Goal: Task Accomplishment & Management: Manage account settings

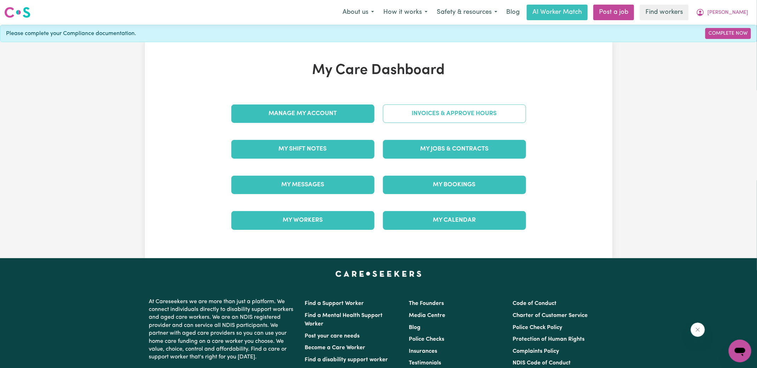
click at [391, 119] on link "Invoices & Approve Hours" at bounding box center [454, 114] width 143 height 18
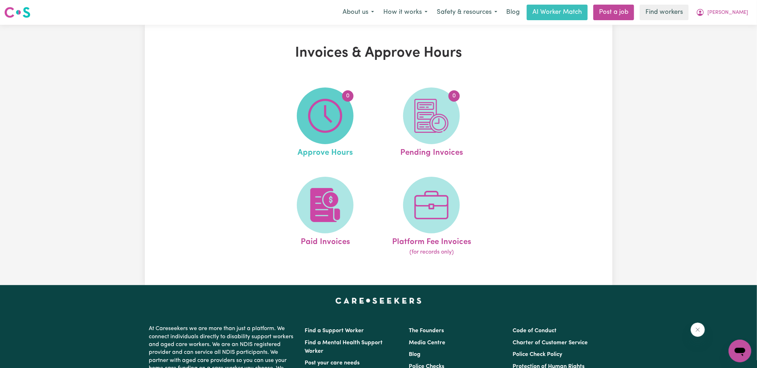
click at [347, 118] on span "0" at bounding box center [325, 116] width 57 height 57
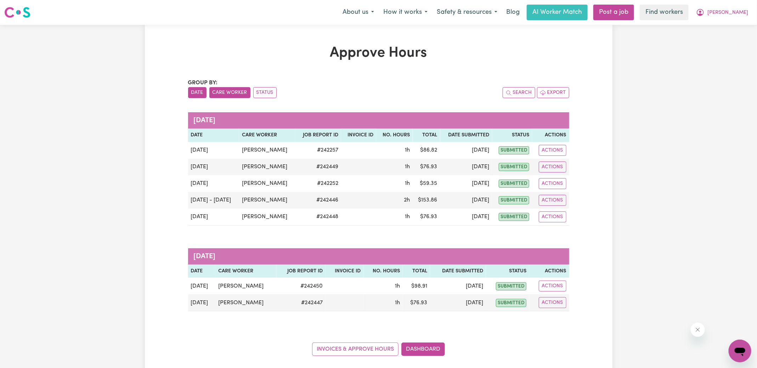
click at [217, 91] on button "Care Worker" at bounding box center [229, 92] width 41 height 11
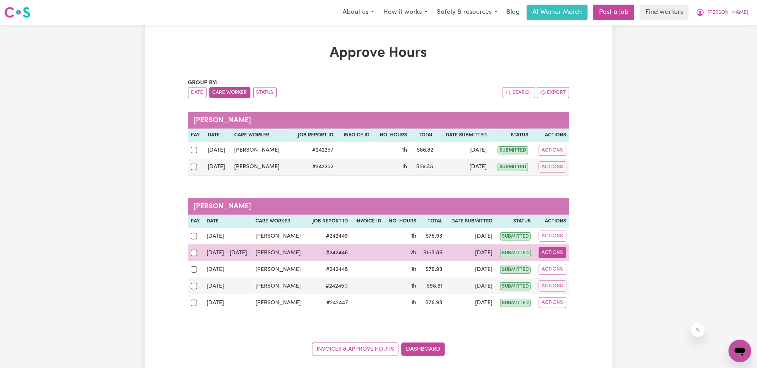
click at [557, 252] on button "Actions" at bounding box center [553, 252] width 28 height 11
click at [570, 267] on link "View Job Report" at bounding box center [570, 269] width 61 height 14
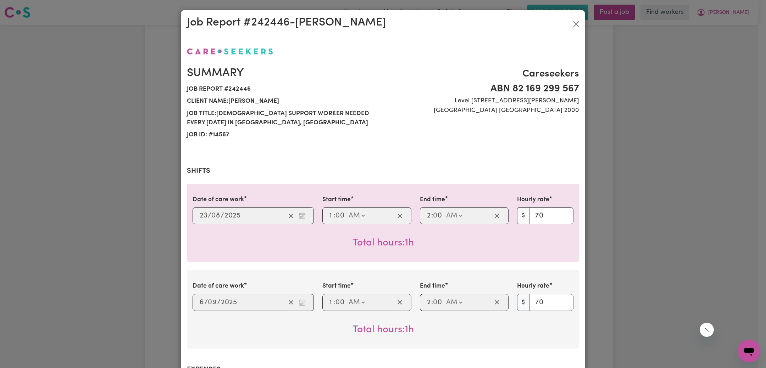
click at [610, 204] on div "Job Report # 242446 - Tina Chapman Summary Job report # 242446 Client name: Wil…" at bounding box center [383, 184] width 766 height 368
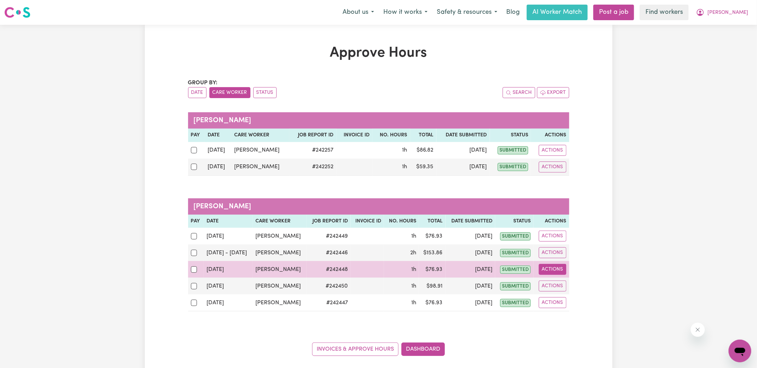
click at [557, 267] on button "Actions" at bounding box center [553, 269] width 28 height 11
click at [565, 282] on link "View Job Report" at bounding box center [570, 286] width 61 height 14
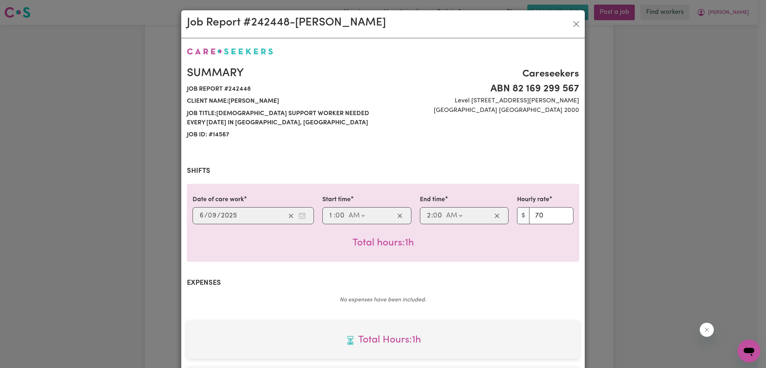
click at [680, 216] on div "Job Report # 242448 - Tina Chapman Summary Job report # 242448 Client name: Wil…" at bounding box center [383, 184] width 766 height 368
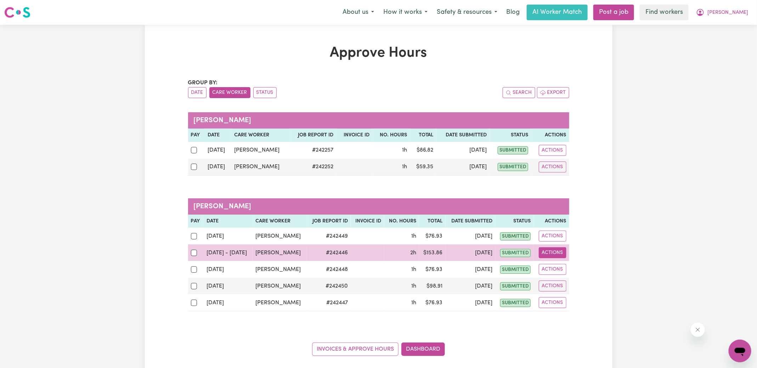
click at [554, 250] on button "Actions" at bounding box center [553, 252] width 28 height 11
click at [568, 266] on link "View Job Report" at bounding box center [570, 269] width 61 height 14
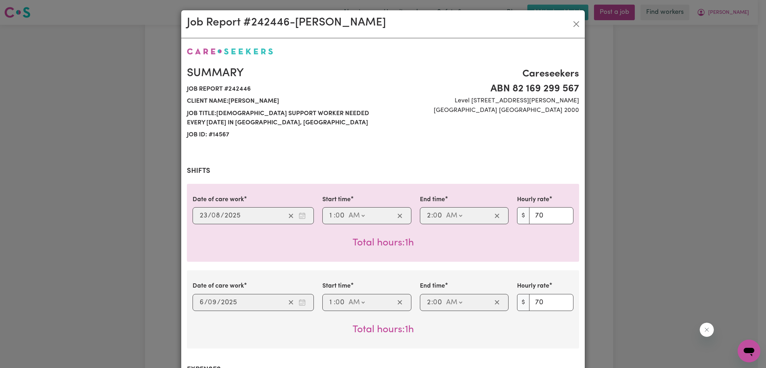
click at [638, 214] on div "Job Report # 242446 - Tina Chapman Summary Job report # 242446 Client name: Wil…" at bounding box center [383, 184] width 766 height 368
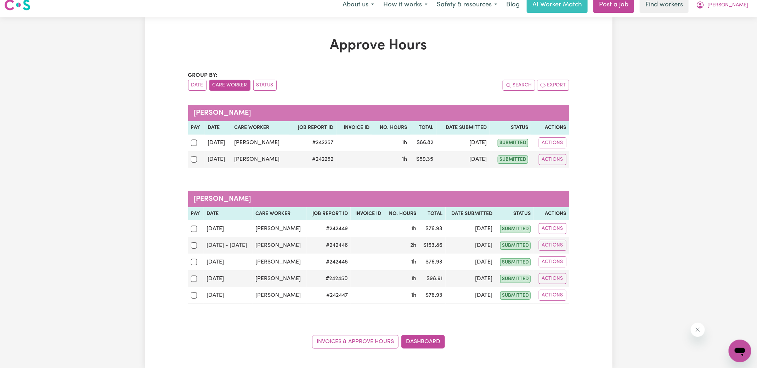
scroll to position [16, 0]
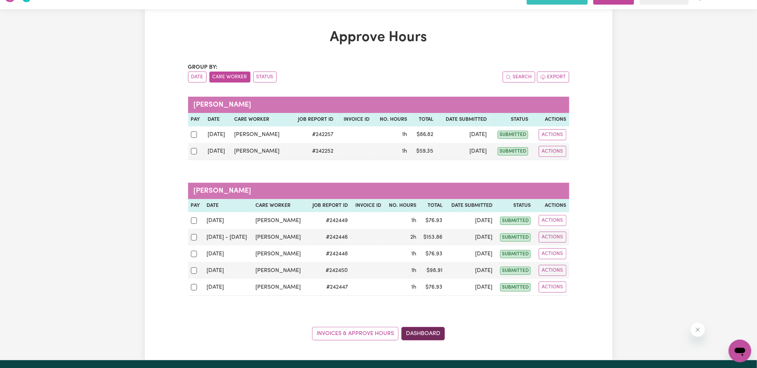
click at [421, 331] on link "Dashboard" at bounding box center [424, 333] width 44 height 13
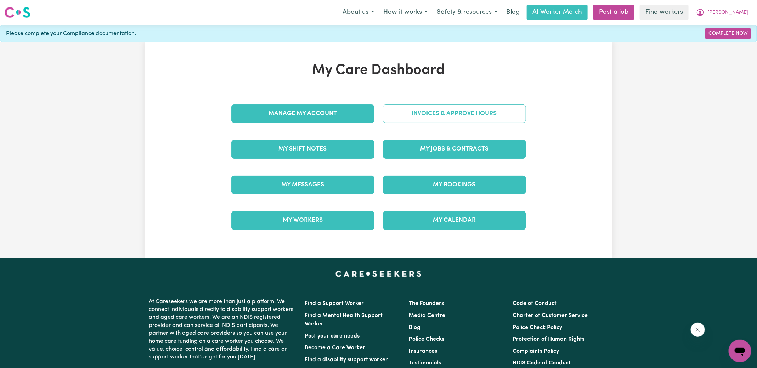
click at [406, 115] on link "Invoices & Approve Hours" at bounding box center [454, 114] width 143 height 18
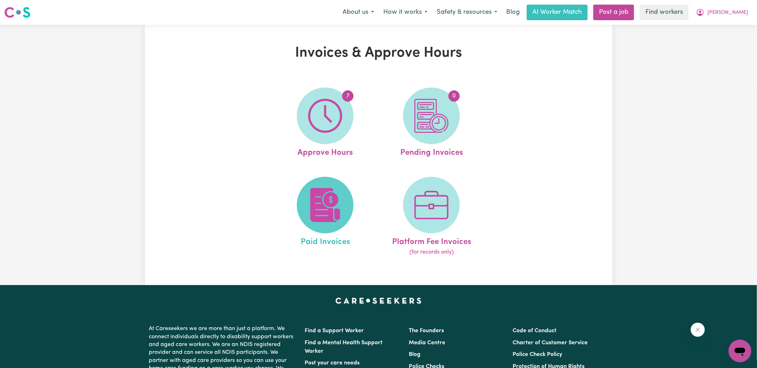
click at [324, 224] on span at bounding box center [325, 205] width 57 height 57
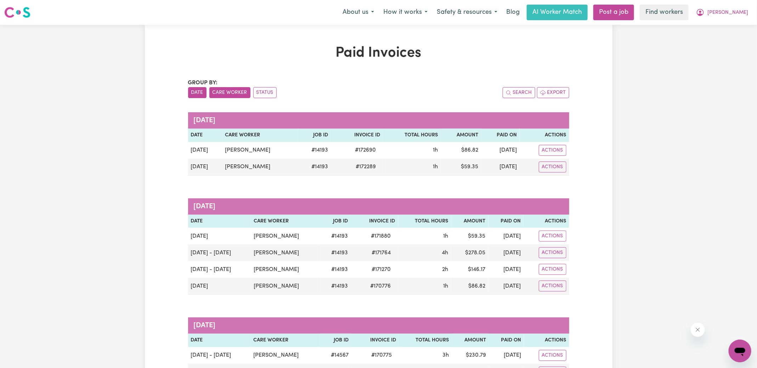
click at [239, 95] on button "Care Worker" at bounding box center [229, 92] width 41 height 11
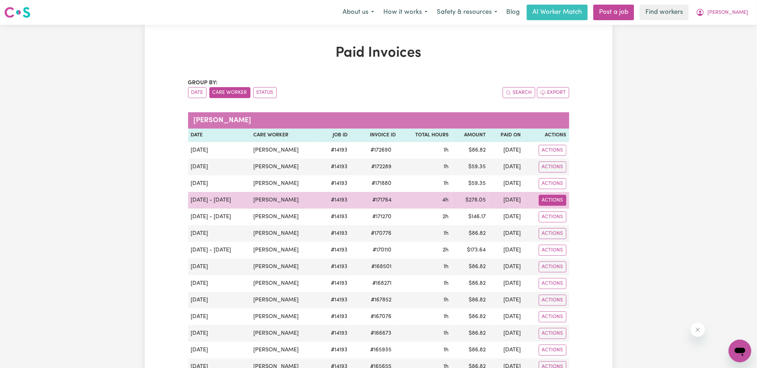
click at [558, 200] on button "Actions" at bounding box center [553, 200] width 28 height 11
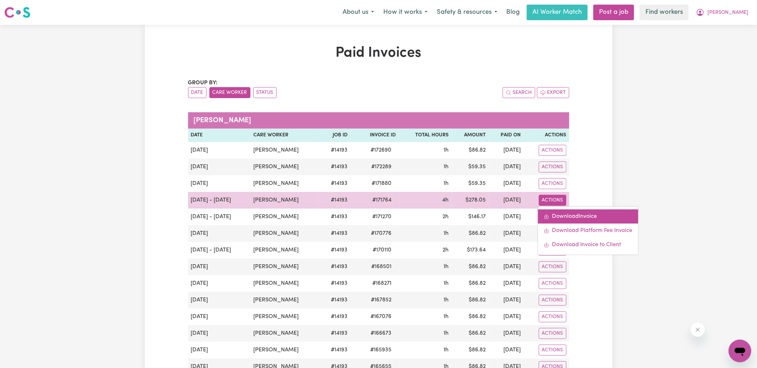
click at [564, 215] on link "Download Invoice" at bounding box center [588, 216] width 100 height 14
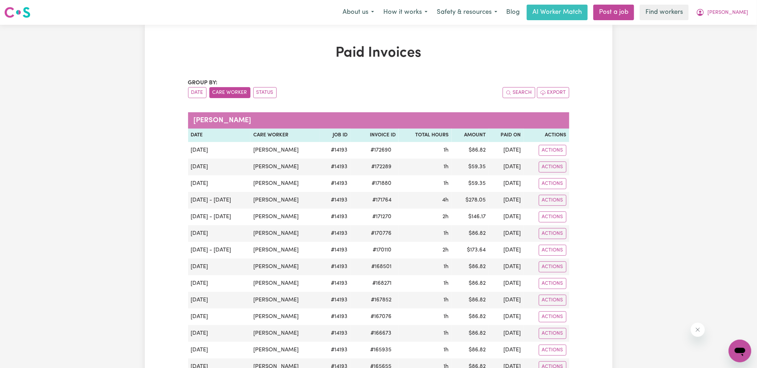
click at [659, 96] on div "Paid Invoices Group by: Date Care Worker Status Search Export Michele Vescio Da…" at bounding box center [378, 334] width 757 height 618
click at [733, 13] on span "[PERSON_NAME]" at bounding box center [728, 13] width 41 height 8
click at [731, 29] on link "My Dashboard" at bounding box center [725, 27] width 56 height 13
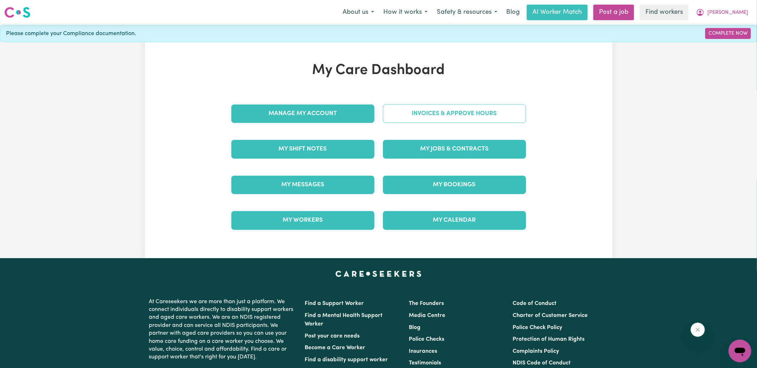
click at [421, 110] on link "Invoices & Approve Hours" at bounding box center [454, 114] width 143 height 18
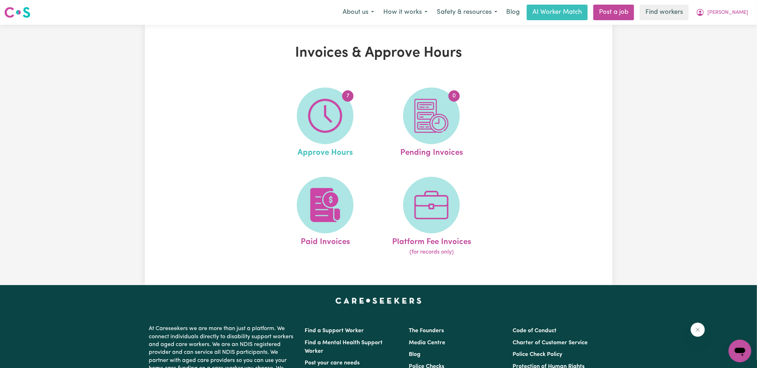
click at [356, 126] on link "7 Approve Hours" at bounding box center [325, 124] width 102 height 72
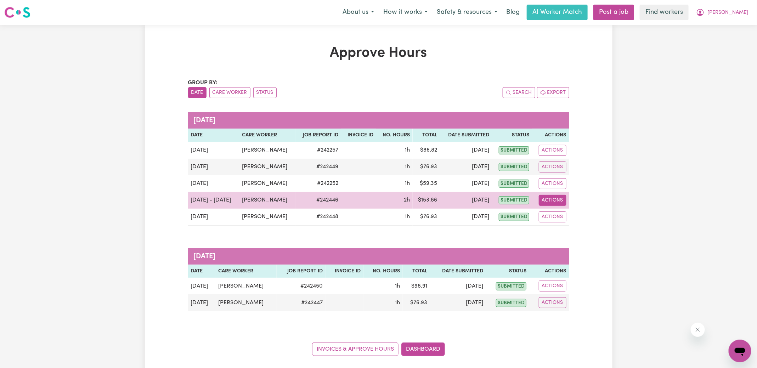
click at [548, 200] on button "Actions" at bounding box center [553, 200] width 28 height 11
click at [556, 212] on link "View Job Report" at bounding box center [570, 216] width 61 height 14
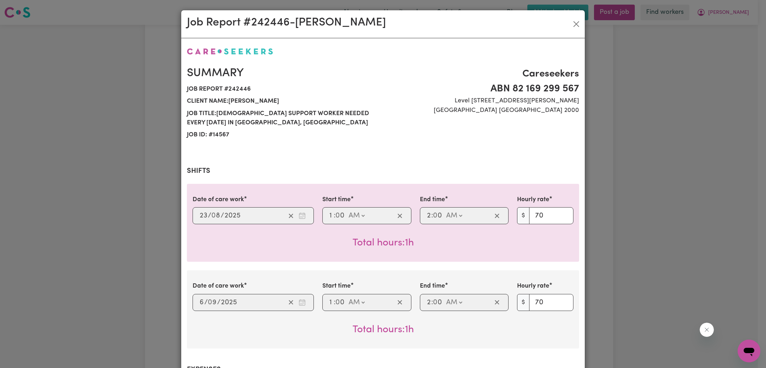
click at [592, 195] on div "Job Report # 242446 - Tina Chapman Summary Job report # 242446 Client name: Wil…" at bounding box center [383, 184] width 766 height 368
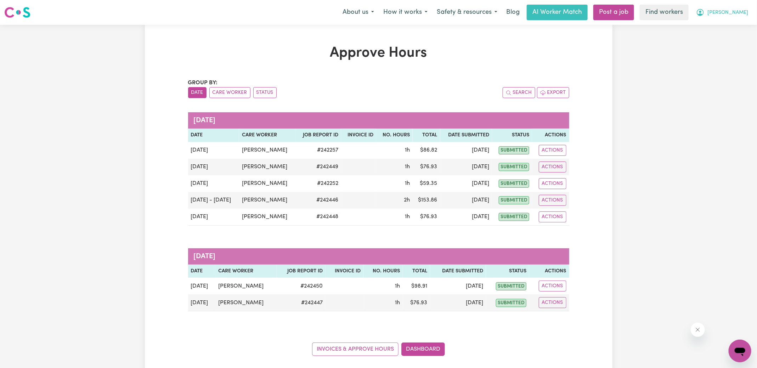
click at [736, 9] on button "[PERSON_NAME]" at bounding box center [722, 12] width 61 height 15
click at [729, 25] on link "My Dashboard" at bounding box center [725, 27] width 56 height 13
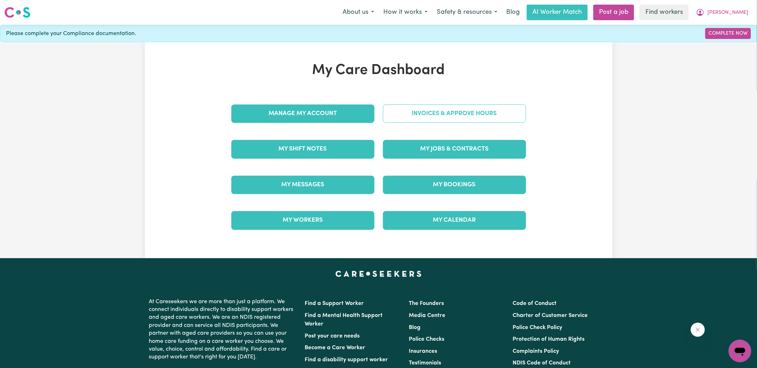
click at [437, 118] on link "Invoices & Approve Hours" at bounding box center [454, 114] width 143 height 18
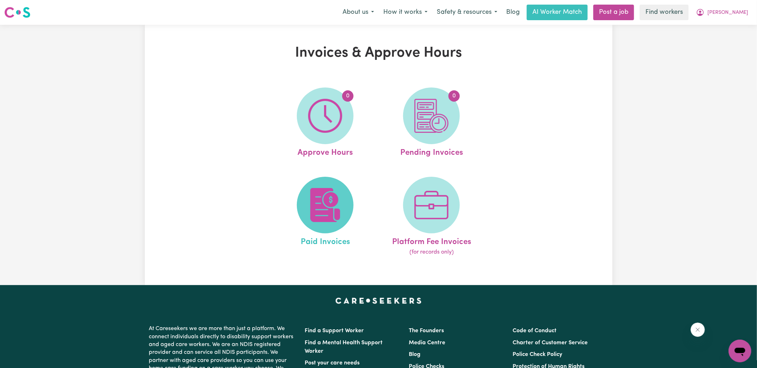
click at [335, 199] on img at bounding box center [325, 205] width 34 height 34
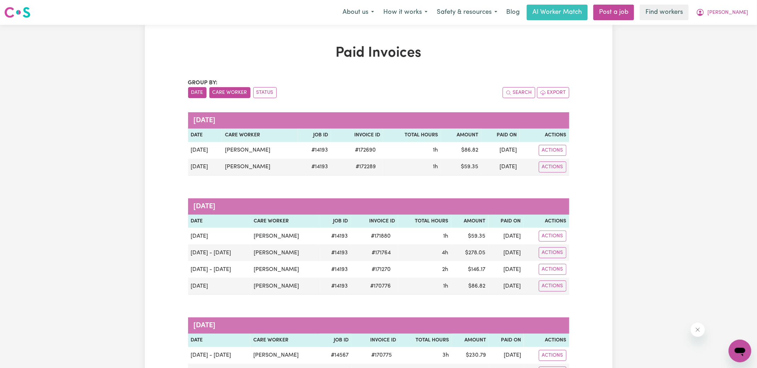
click at [222, 90] on button "Care Worker" at bounding box center [229, 92] width 41 height 11
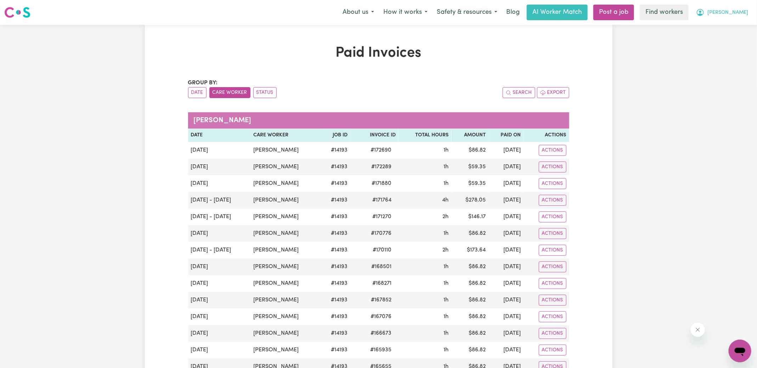
click at [734, 8] on button "[PERSON_NAME]" at bounding box center [722, 12] width 61 height 15
click at [733, 21] on link "My Dashboard" at bounding box center [725, 27] width 56 height 13
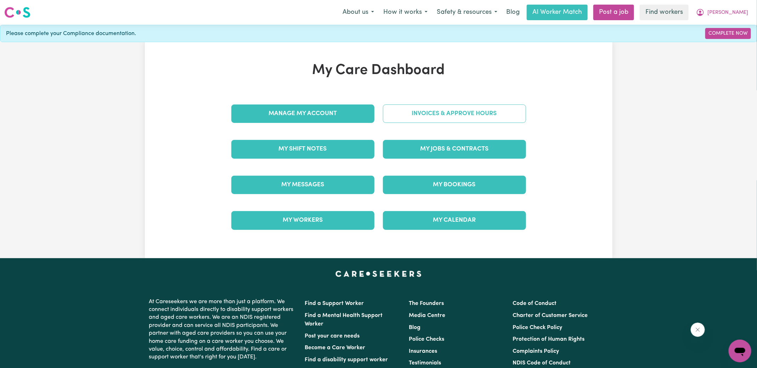
click at [450, 113] on link "Invoices & Approve Hours" at bounding box center [454, 114] width 143 height 18
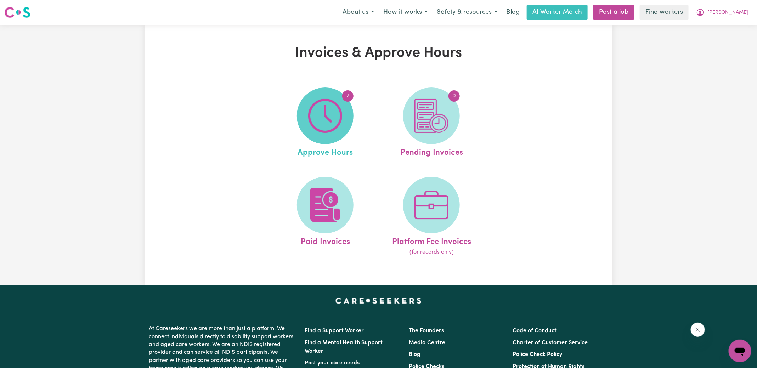
click at [321, 107] on img at bounding box center [325, 116] width 34 height 34
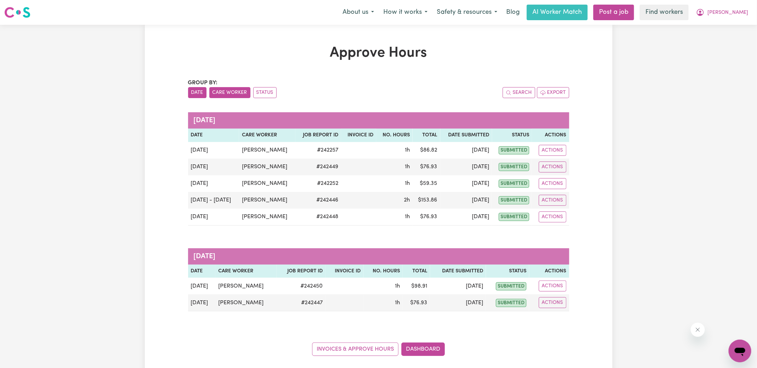
click at [232, 97] on button "Care Worker" at bounding box center [229, 92] width 41 height 11
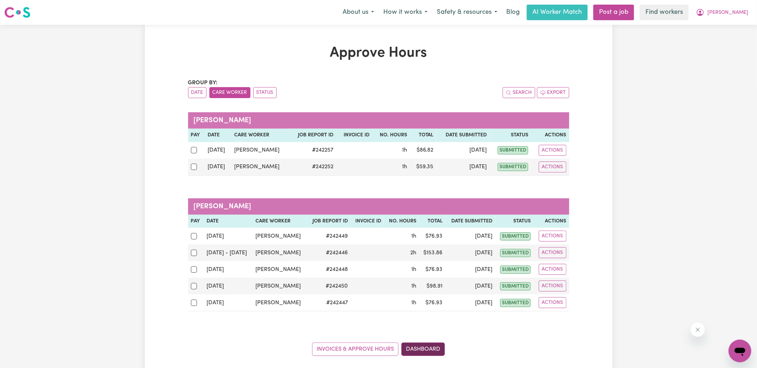
click at [437, 343] on link "Dashboard" at bounding box center [424, 349] width 44 height 13
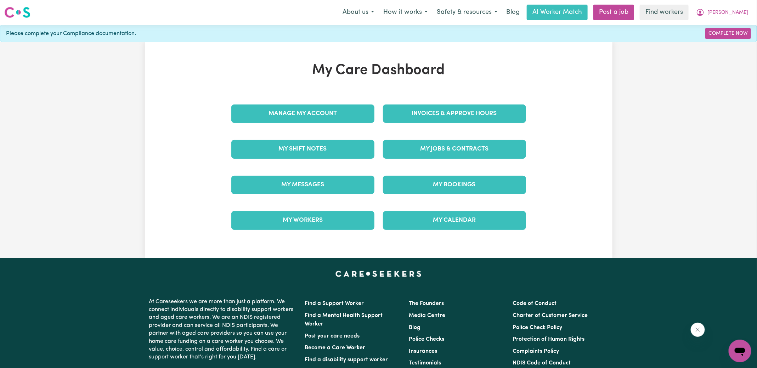
click at [436, 100] on div "Invoices & Approve Hours" at bounding box center [455, 113] width 152 height 35
click at [440, 108] on link "Invoices & Approve Hours" at bounding box center [454, 114] width 143 height 18
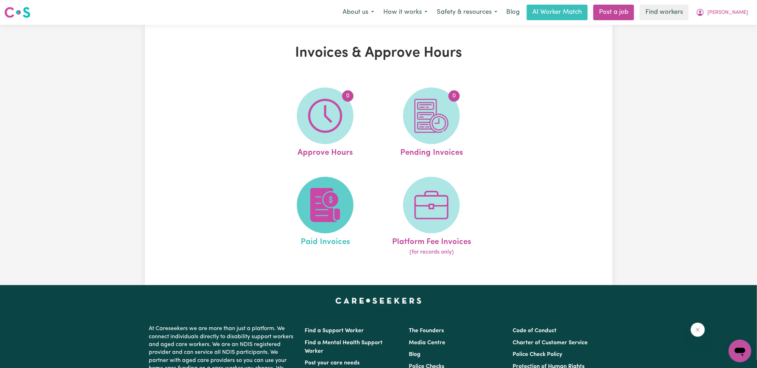
click at [317, 202] on img at bounding box center [325, 205] width 34 height 34
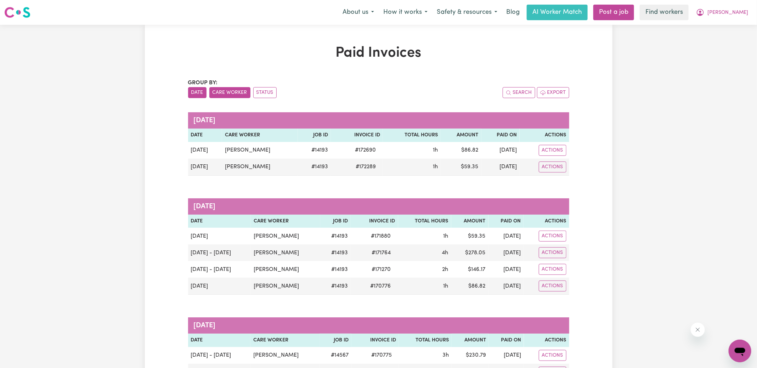
click at [229, 90] on button "Care Worker" at bounding box center [229, 92] width 41 height 11
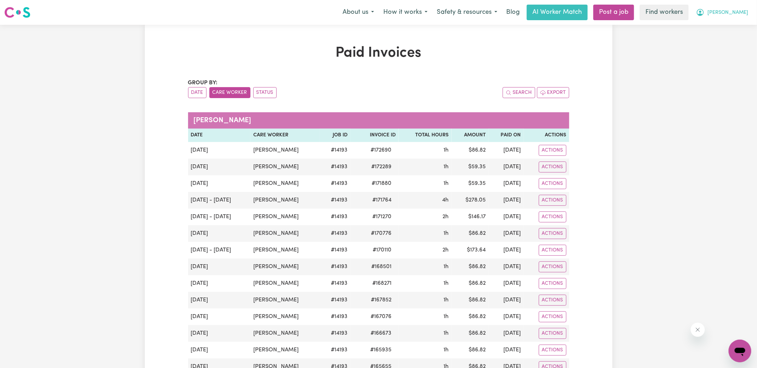
click at [705, 12] on icon "My Account" at bounding box center [701, 12] width 9 height 9
click at [726, 22] on link "My Dashboard" at bounding box center [725, 27] width 56 height 13
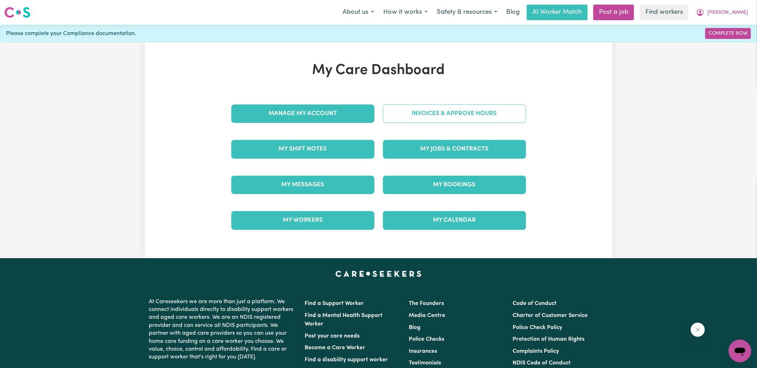
click at [435, 114] on link "Invoices & Approve Hours" at bounding box center [454, 114] width 143 height 18
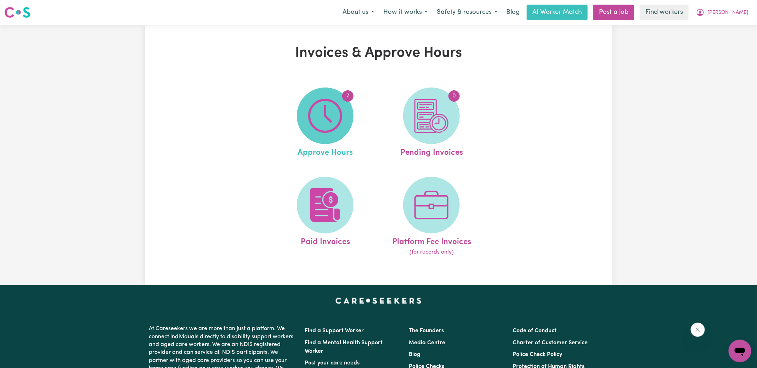
click at [346, 128] on span "7" at bounding box center [325, 116] width 57 height 57
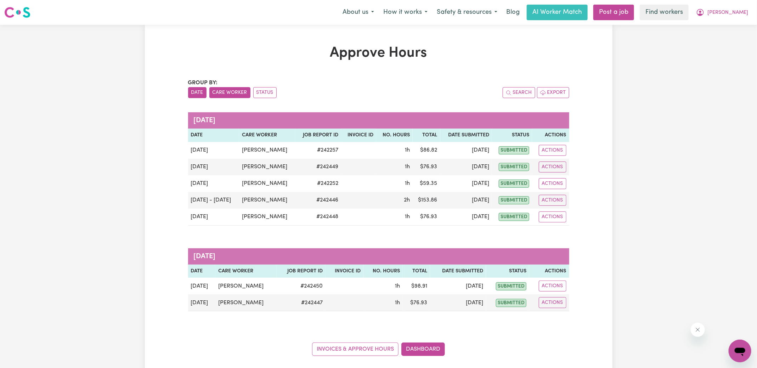
click at [221, 92] on button "Care Worker" at bounding box center [229, 92] width 41 height 11
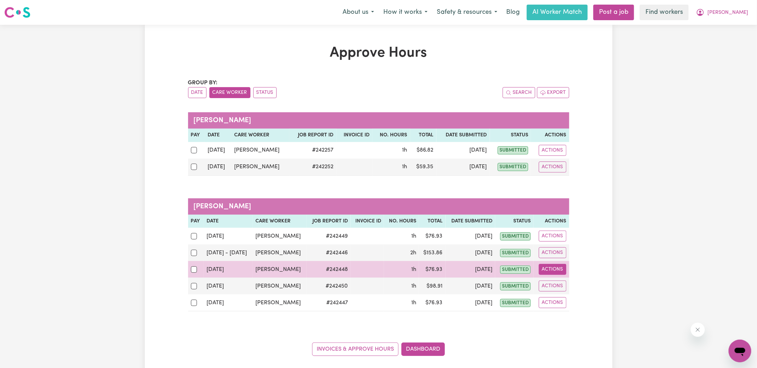
click at [547, 269] on button "Actions" at bounding box center [553, 269] width 28 height 11
click at [554, 280] on link "View Job Report" at bounding box center [570, 286] width 61 height 14
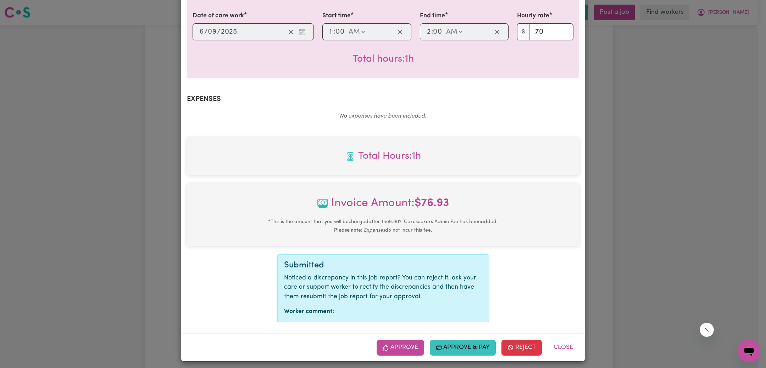
scroll to position [186, 0]
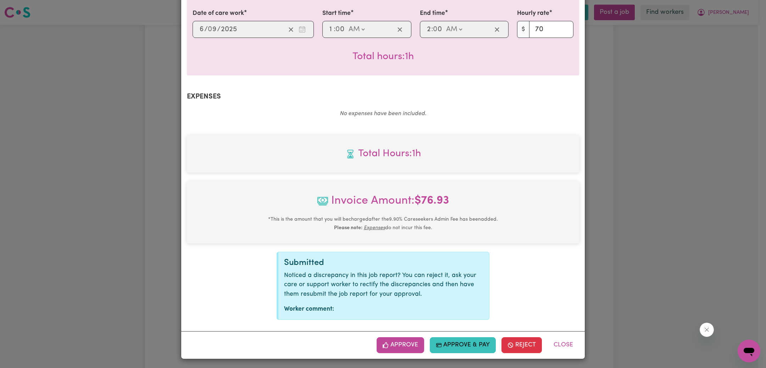
click at [653, 254] on div "Job Report # 242448 - Tina Chapman Summary Job report # 242448 Client name: Wil…" at bounding box center [383, 184] width 766 height 368
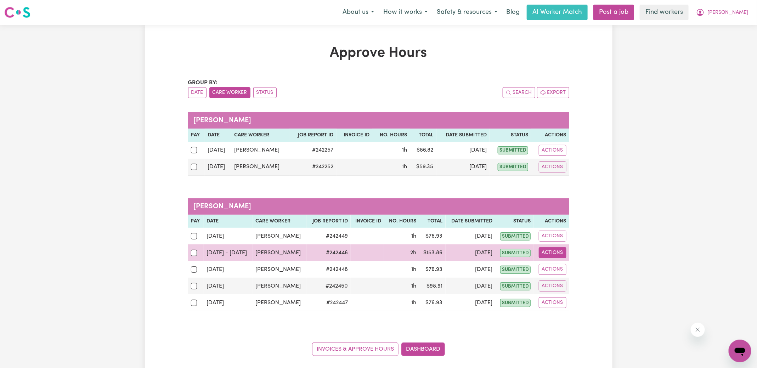
click at [541, 252] on button "Actions" at bounding box center [553, 252] width 28 height 11
click at [551, 262] on link "View Job Report" at bounding box center [570, 269] width 61 height 14
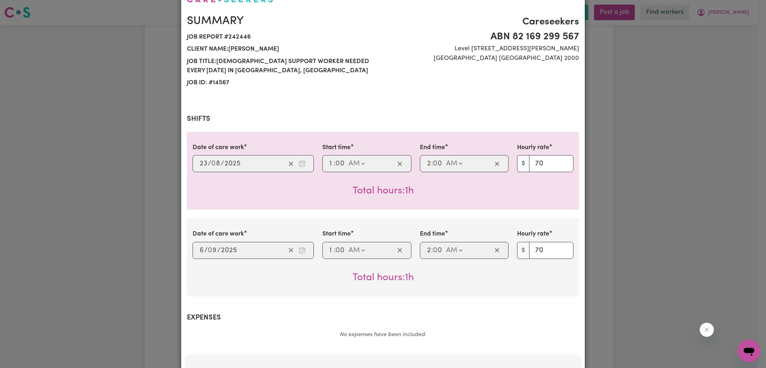
scroll to position [97, 0]
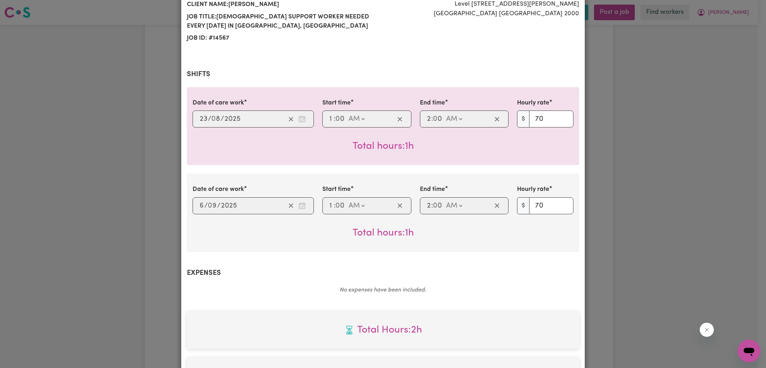
click at [661, 256] on div "Job Report # 242446 - Tina Chapman Summary Job report # 242446 Client name: Wil…" at bounding box center [383, 184] width 766 height 368
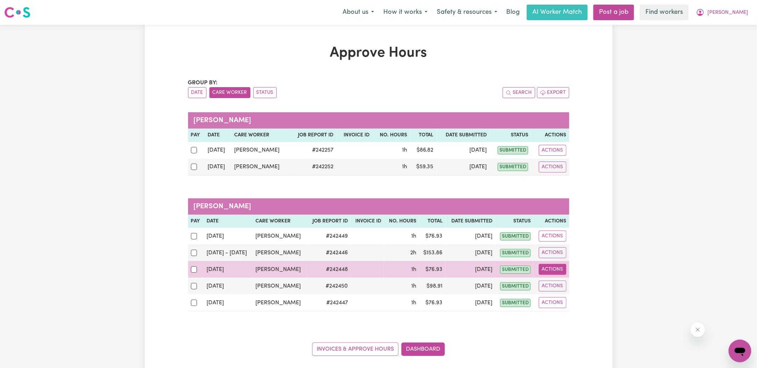
click at [548, 270] on button "Actions" at bounding box center [553, 269] width 28 height 11
click at [575, 284] on link "View Job Report" at bounding box center [570, 286] width 61 height 14
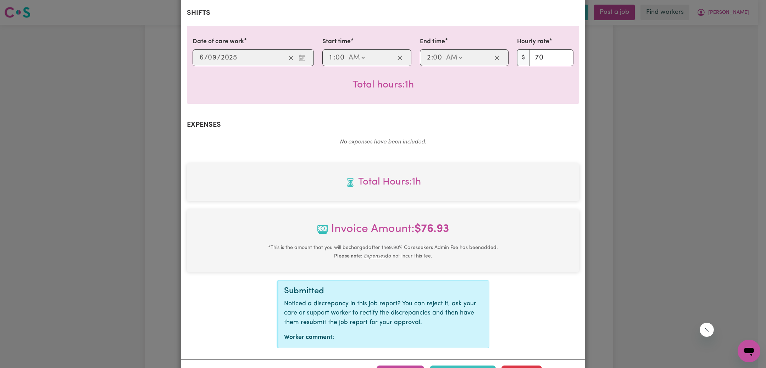
scroll to position [186, 0]
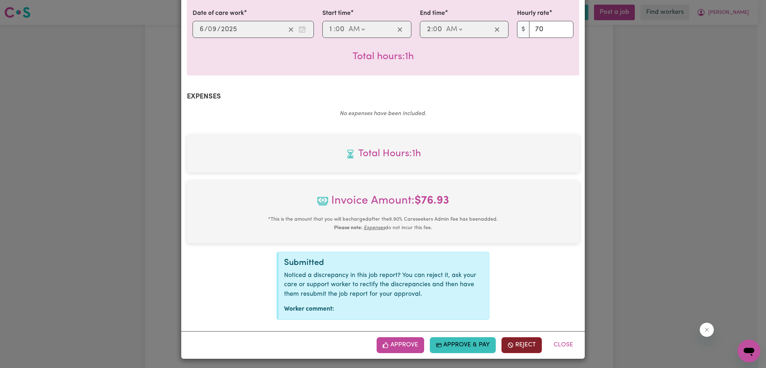
click at [512, 341] on button "Reject" at bounding box center [521, 345] width 40 height 16
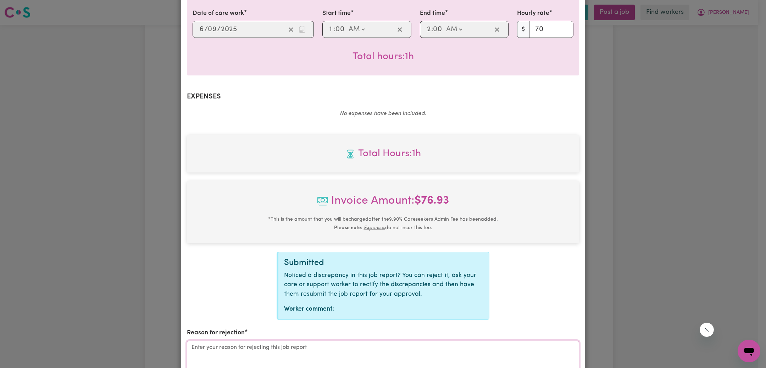
click at [325, 346] on textarea "Reason for rejection" at bounding box center [383, 367] width 392 height 53
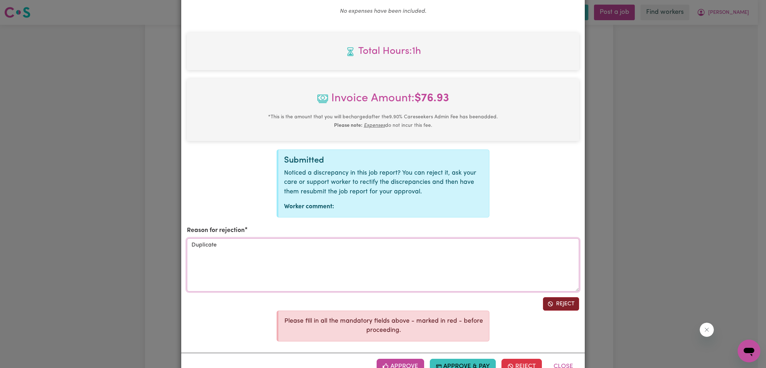
type textarea "Duplicate"
click at [559, 302] on button "Reject" at bounding box center [561, 303] width 36 height 13
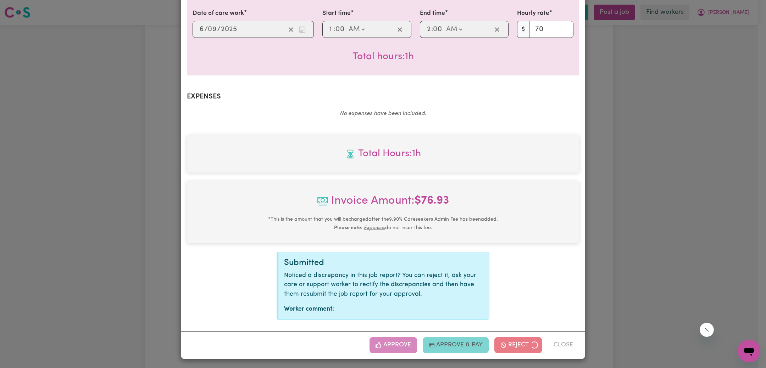
click at [659, 232] on div "Job Report # 242448 - Tina Chapman Summary Job report # 242448 Client name: Wil…" at bounding box center [383, 184] width 766 height 368
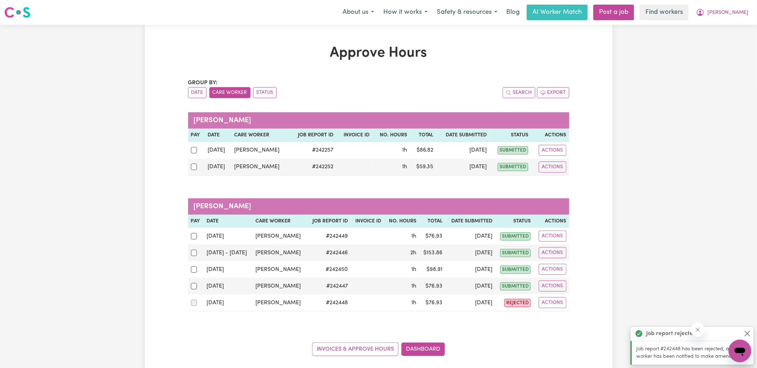
click at [226, 89] on button "Care Worker" at bounding box center [229, 92] width 41 height 11
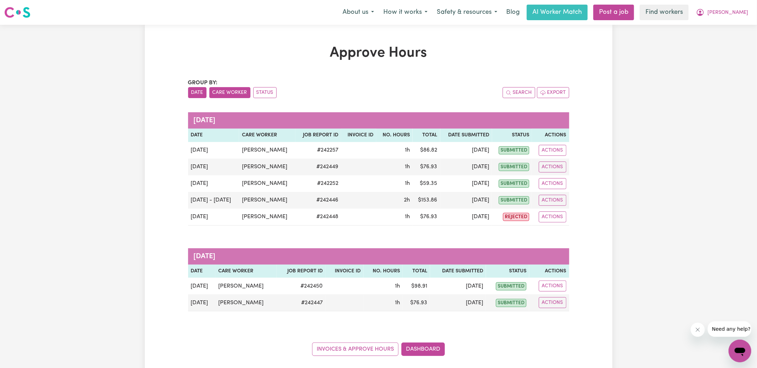
click at [224, 93] on button "Care Worker" at bounding box center [229, 92] width 41 height 11
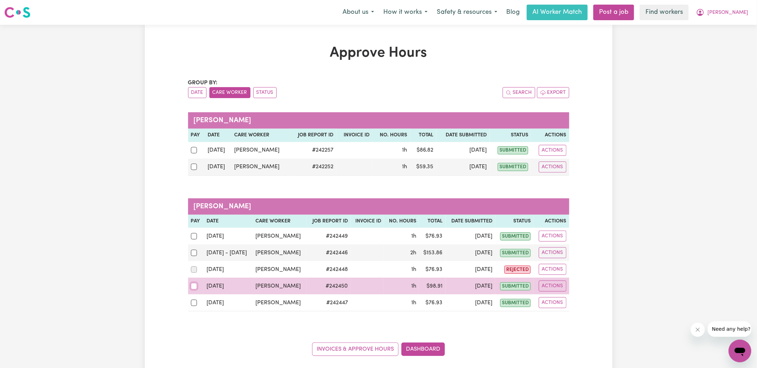
click at [196, 285] on input "checkbox" at bounding box center [194, 286] width 6 height 6
checkbox input "true"
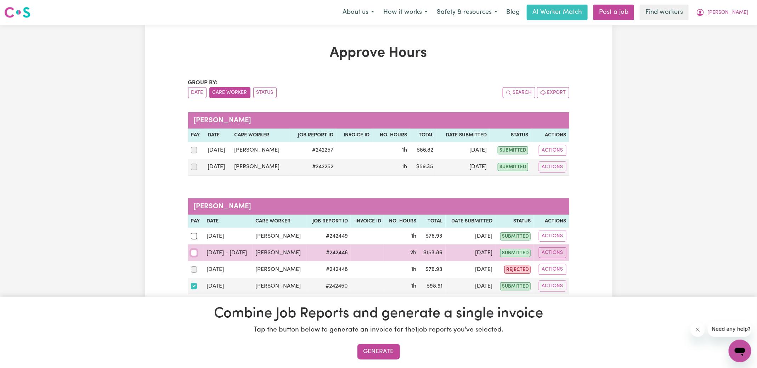
click at [193, 253] on input "checkbox" at bounding box center [194, 253] width 6 height 6
checkbox input "true"
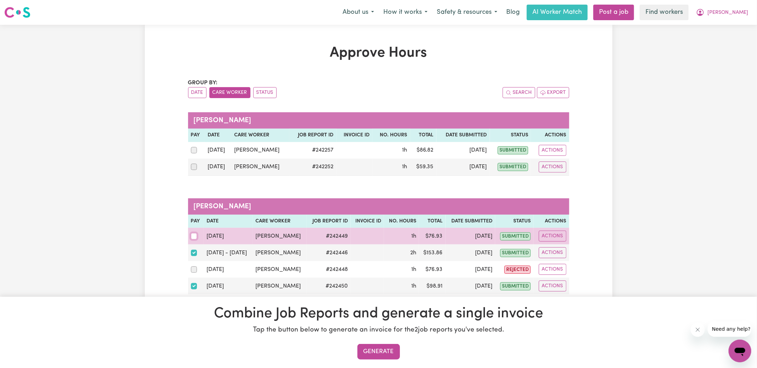
click at [192, 233] on input "checkbox" at bounding box center [194, 236] width 6 height 6
checkbox input "true"
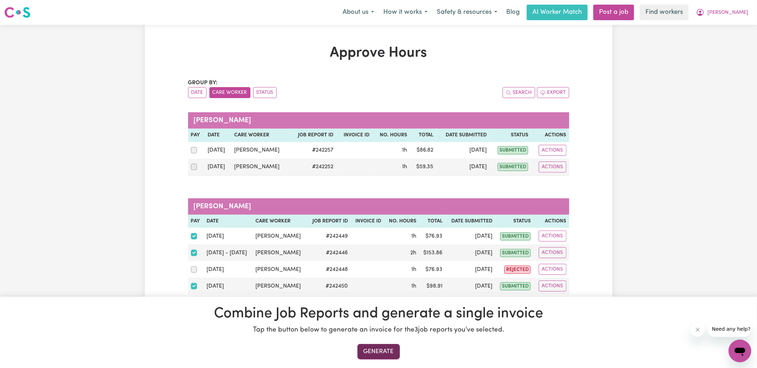
click at [372, 351] on button "Generate" at bounding box center [379, 352] width 43 height 16
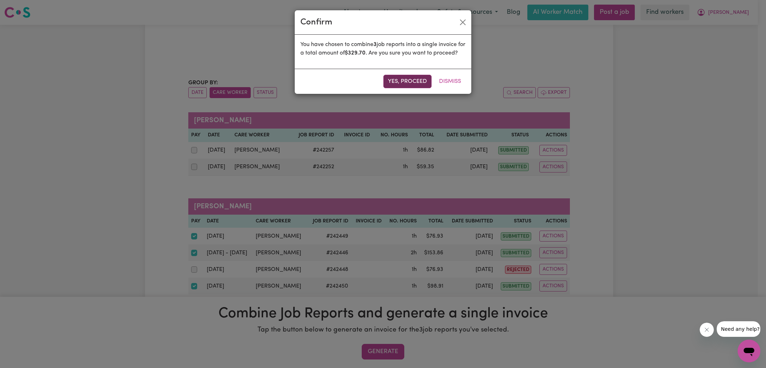
click at [418, 88] on button "Yes, proceed" at bounding box center [407, 81] width 48 height 13
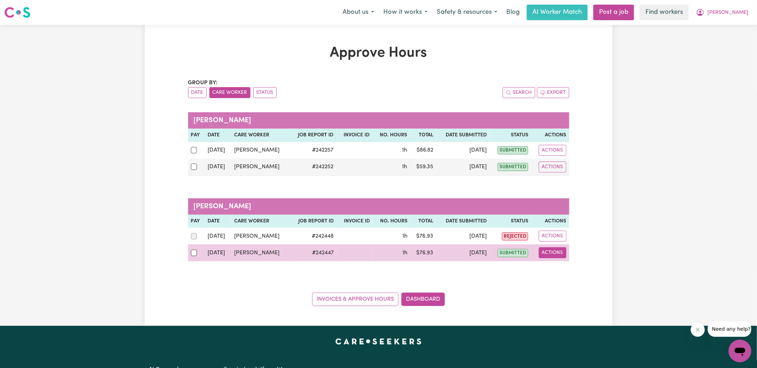
click at [558, 253] on button "Actions" at bounding box center [553, 252] width 28 height 11
click at [562, 269] on link "View Job Report" at bounding box center [570, 269] width 61 height 14
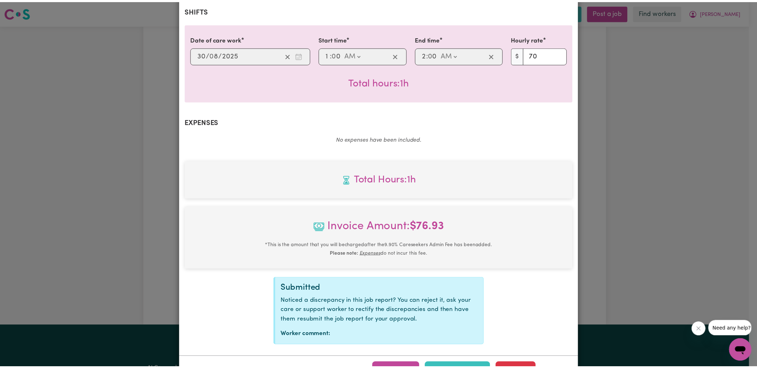
scroll to position [186, 0]
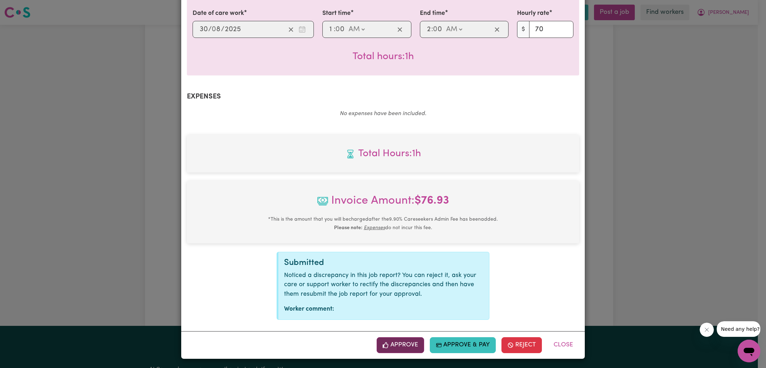
click at [397, 348] on button "Approve" at bounding box center [399, 345] width 47 height 16
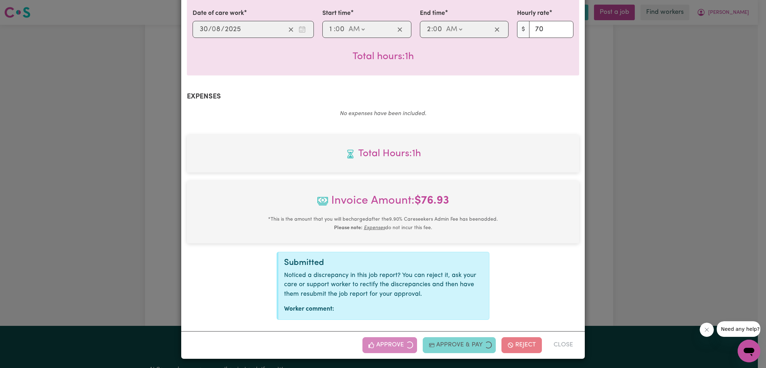
click at [621, 259] on div "Job Report # 242447 - [PERSON_NAME] Summary Job report # 242447 Client name: [P…" at bounding box center [383, 184] width 766 height 368
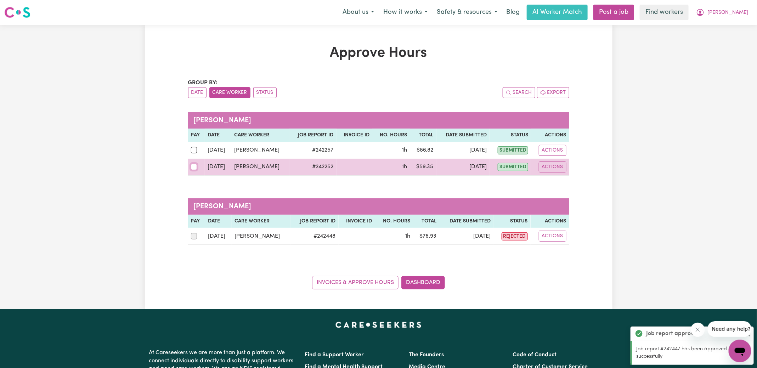
click at [196, 167] on input "checkbox" at bounding box center [194, 167] width 6 height 6
checkbox input "true"
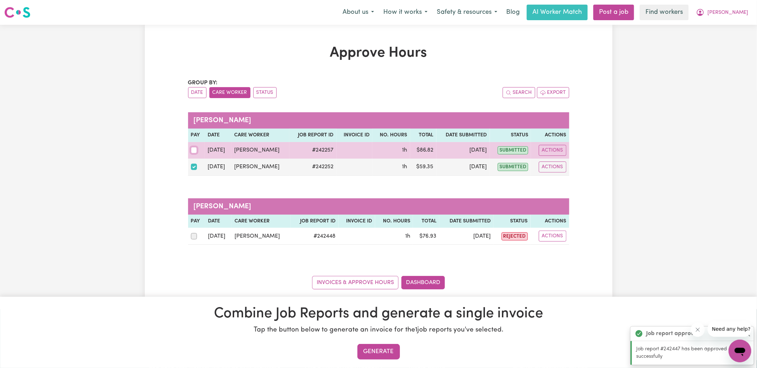
click at [196, 147] on input "checkbox" at bounding box center [194, 150] width 6 height 6
checkbox input "true"
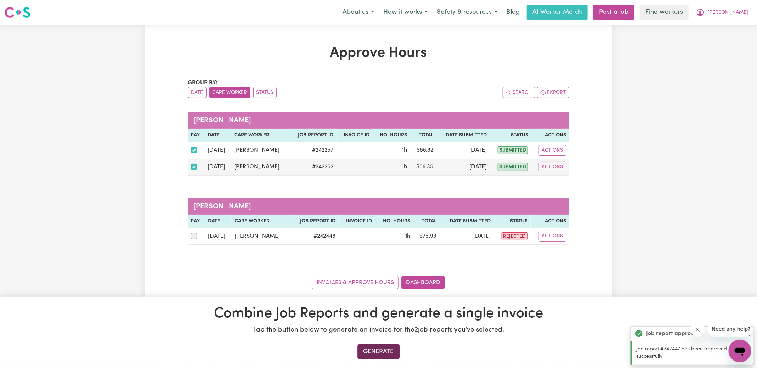
click at [376, 355] on button "Generate" at bounding box center [379, 352] width 43 height 16
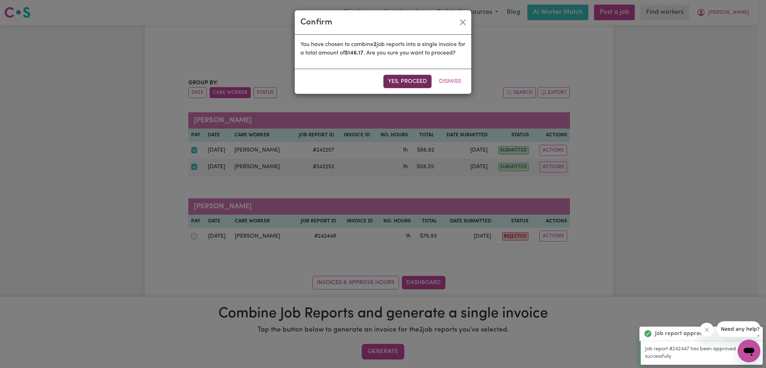
click at [402, 88] on button "Yes, proceed" at bounding box center [407, 81] width 48 height 13
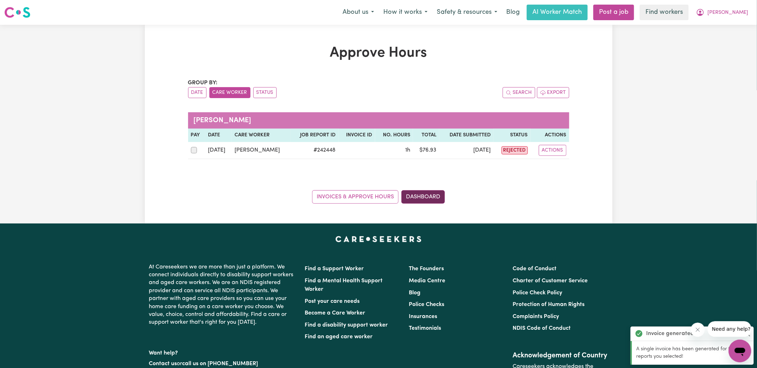
click at [415, 279] on link "Media Centre" at bounding box center [427, 281] width 37 height 6
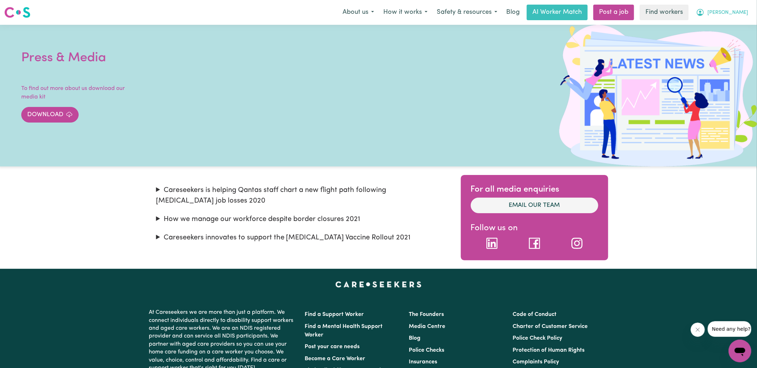
click at [733, 9] on button "[PERSON_NAME]" at bounding box center [722, 12] width 61 height 15
click at [729, 25] on link "My Dashboard" at bounding box center [725, 27] width 56 height 13
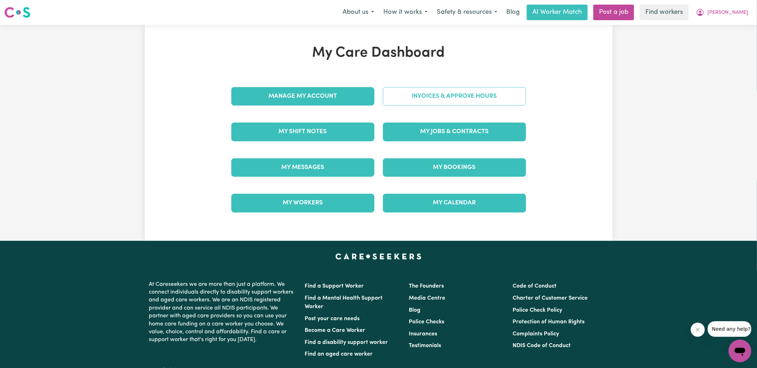
click at [466, 100] on link "Invoices & Approve Hours" at bounding box center [454, 96] width 143 height 18
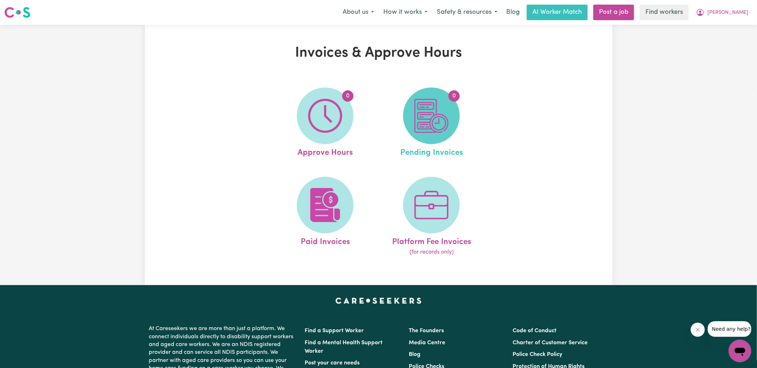
click at [426, 102] on img at bounding box center [432, 116] width 34 height 34
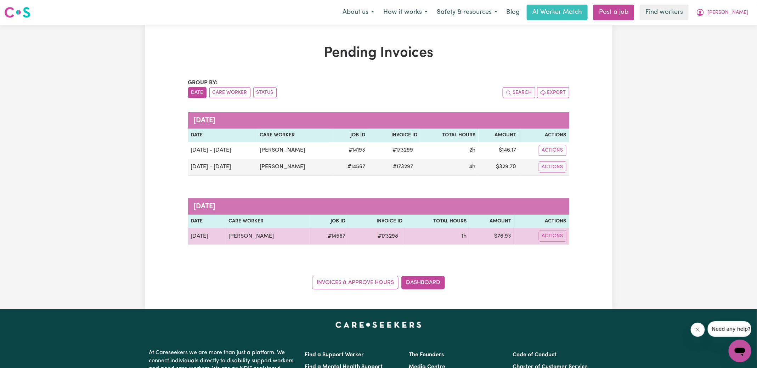
click at [388, 237] on span "# 173298" at bounding box center [388, 236] width 29 height 9
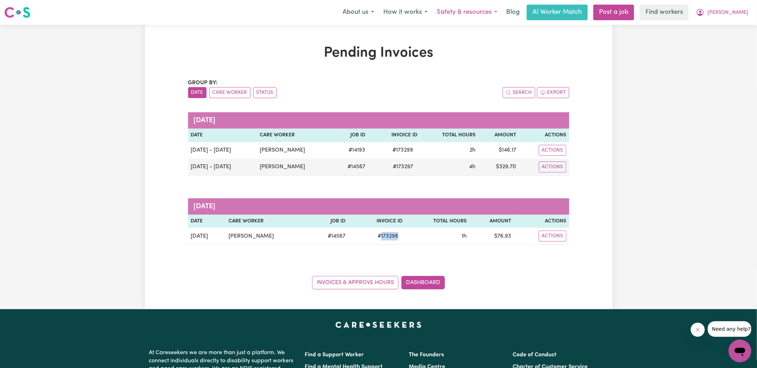
copy span "173298"
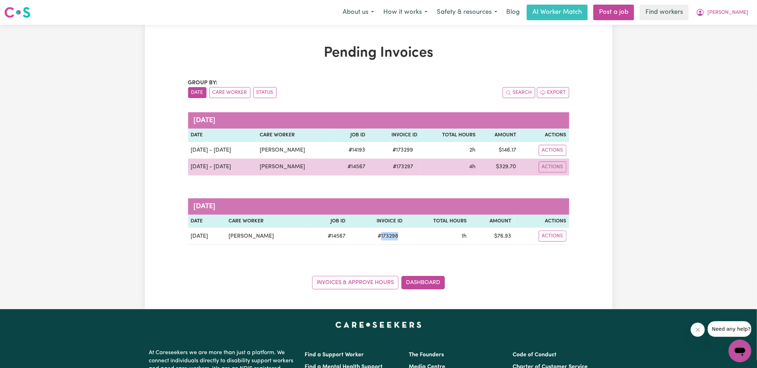
click at [395, 166] on span "# 173297" at bounding box center [403, 167] width 29 height 9
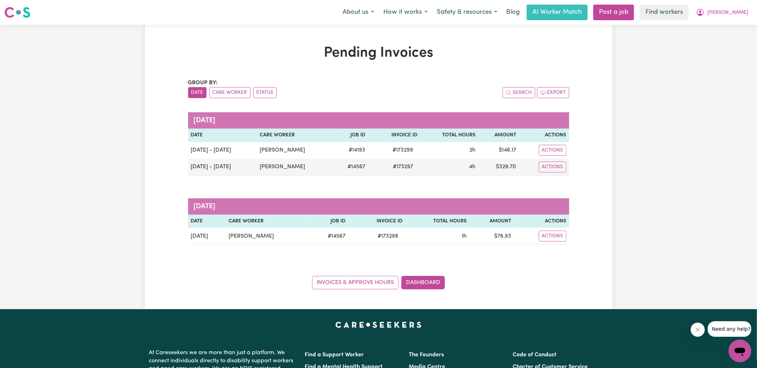
drag, startPoint x: 395, startPoint y: 166, endPoint x: 460, endPoint y: 132, distance: 73.6
click at [395, 166] on span "# 173297" at bounding box center [403, 167] width 29 height 9
copy span "173297"
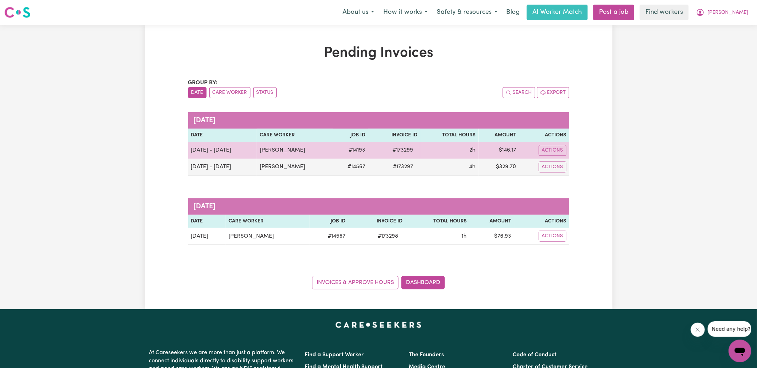
click at [403, 147] on span "# 173299" at bounding box center [402, 150] width 29 height 9
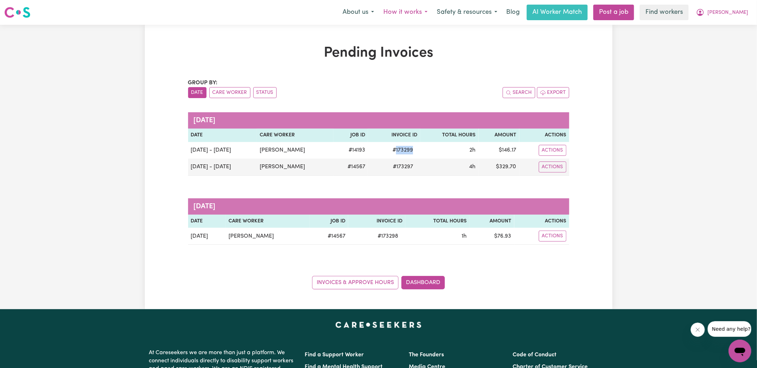
copy span "173299"
click at [705, 11] on icon "My Account" at bounding box center [701, 12] width 9 height 9
click at [721, 39] on link "Logout" at bounding box center [725, 40] width 56 height 13
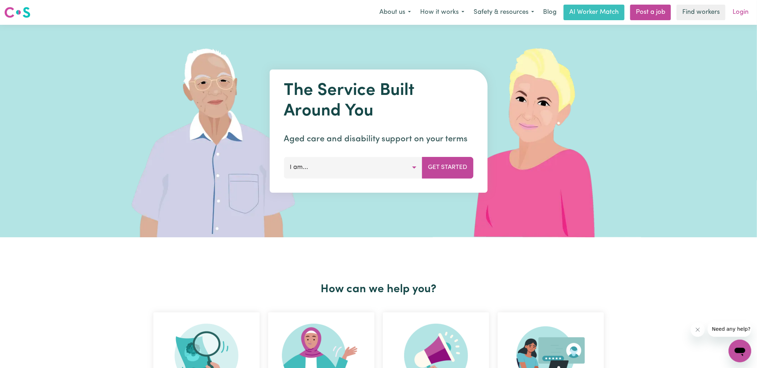
click at [740, 13] on link "Login" at bounding box center [741, 13] width 24 height 16
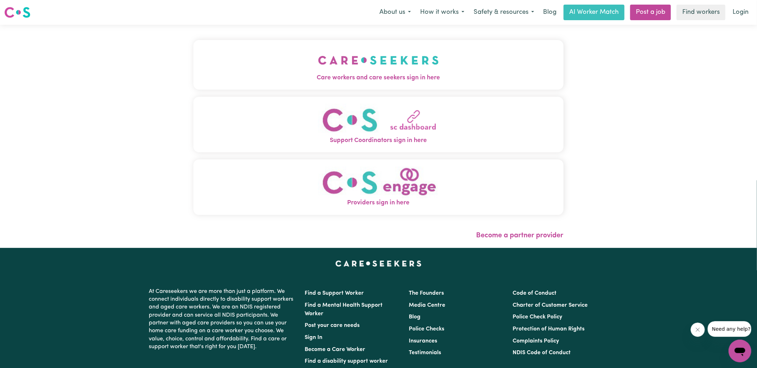
click at [298, 54] on button "Care workers and care seekers sign in here" at bounding box center [379, 65] width 370 height 50
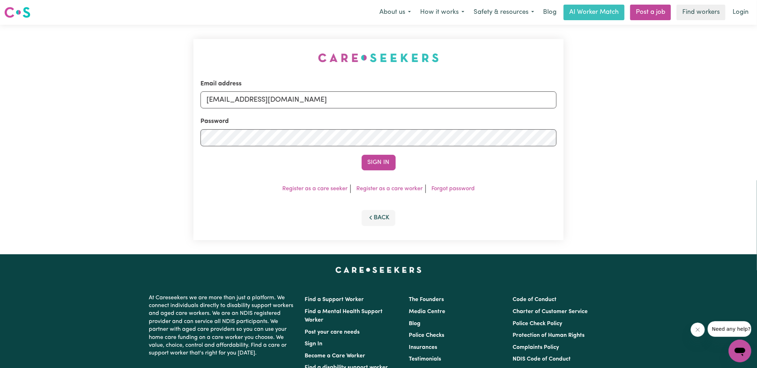
click at [230, 43] on div "Email address [EMAIL_ADDRESS][DOMAIN_NAME] Password Sign In Register as a care …" at bounding box center [378, 140] width 379 height 230
drag, startPoint x: 244, startPoint y: 100, endPoint x: 694, endPoint y: 187, distance: 459.2
click at [694, 187] on div "Email address [EMAIL_ADDRESS][DOMAIN_NAME] Password Sign In Register as a care …" at bounding box center [378, 140] width 757 height 230
type input "[EMAIL_ADDRESS][DOMAIN_NAME]"
click at [362, 155] on button "Sign In" at bounding box center [379, 163] width 34 height 16
